Goal: Entertainment & Leisure: Browse casually

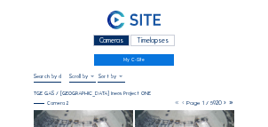
scroll to position [53, 0]
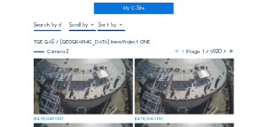
scroll to position [53, 0]
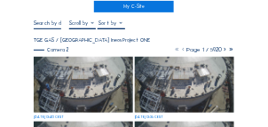
click at [67, 77] on img at bounding box center [83, 85] width 99 height 56
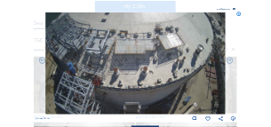
click at [240, 15] on icon at bounding box center [239, 14] width 5 height 5
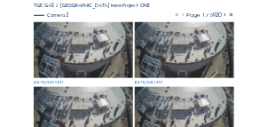
scroll to position [53, 0]
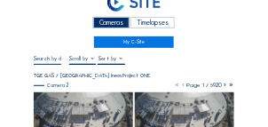
scroll to position [0, 0]
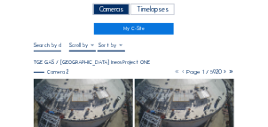
scroll to position [53, 0]
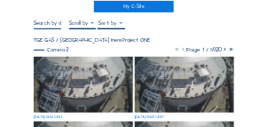
click at [84, 83] on img at bounding box center [83, 85] width 99 height 56
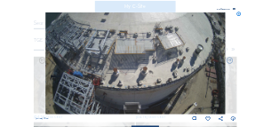
click at [240, 15] on icon at bounding box center [239, 14] width 5 height 5
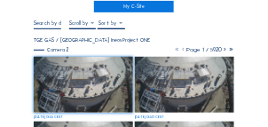
click at [92, 68] on img at bounding box center [83, 85] width 99 height 56
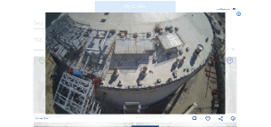
click at [241, 14] on icon at bounding box center [239, 14] width 5 height 5
